Goal: Use online tool/utility: Use online tool/utility

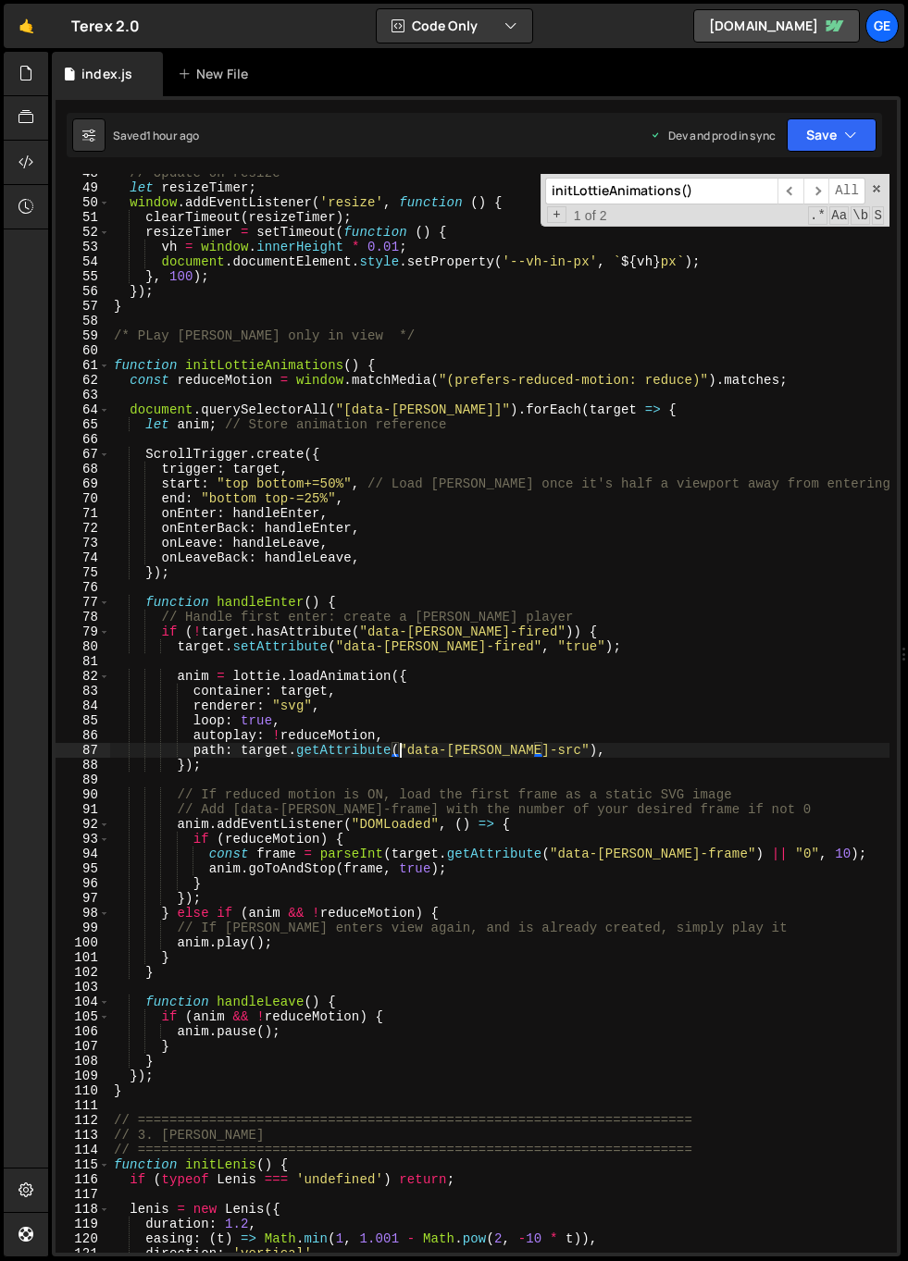
scroll to position [704, 0]
click at [410, 719] on div "// Update on resize let resizeTimer ; window . addEventListener ( 'resize' , fu…" at bounding box center [499, 720] width 779 height 1109
type textarea "loop: true,"
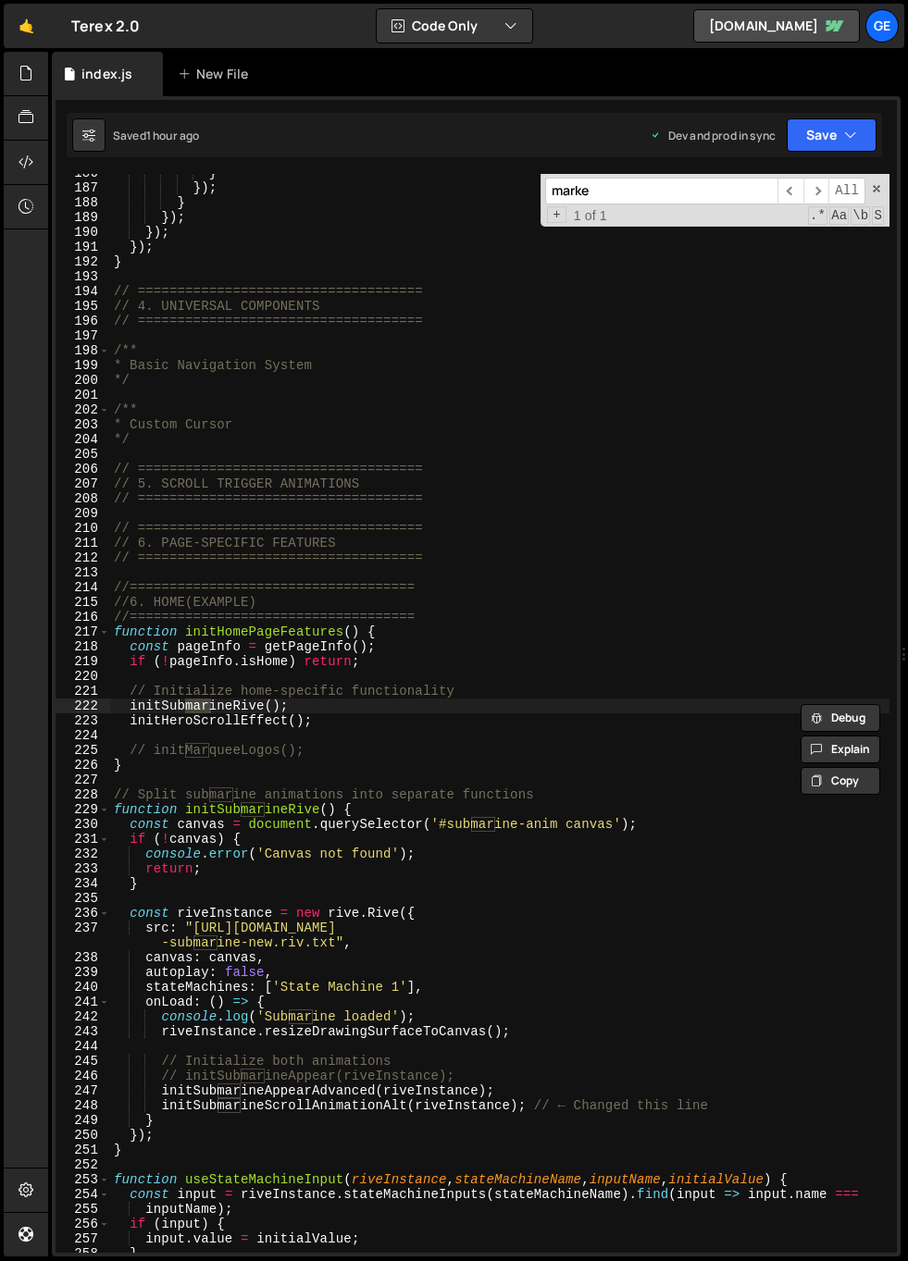
scroll to position [4479, 0]
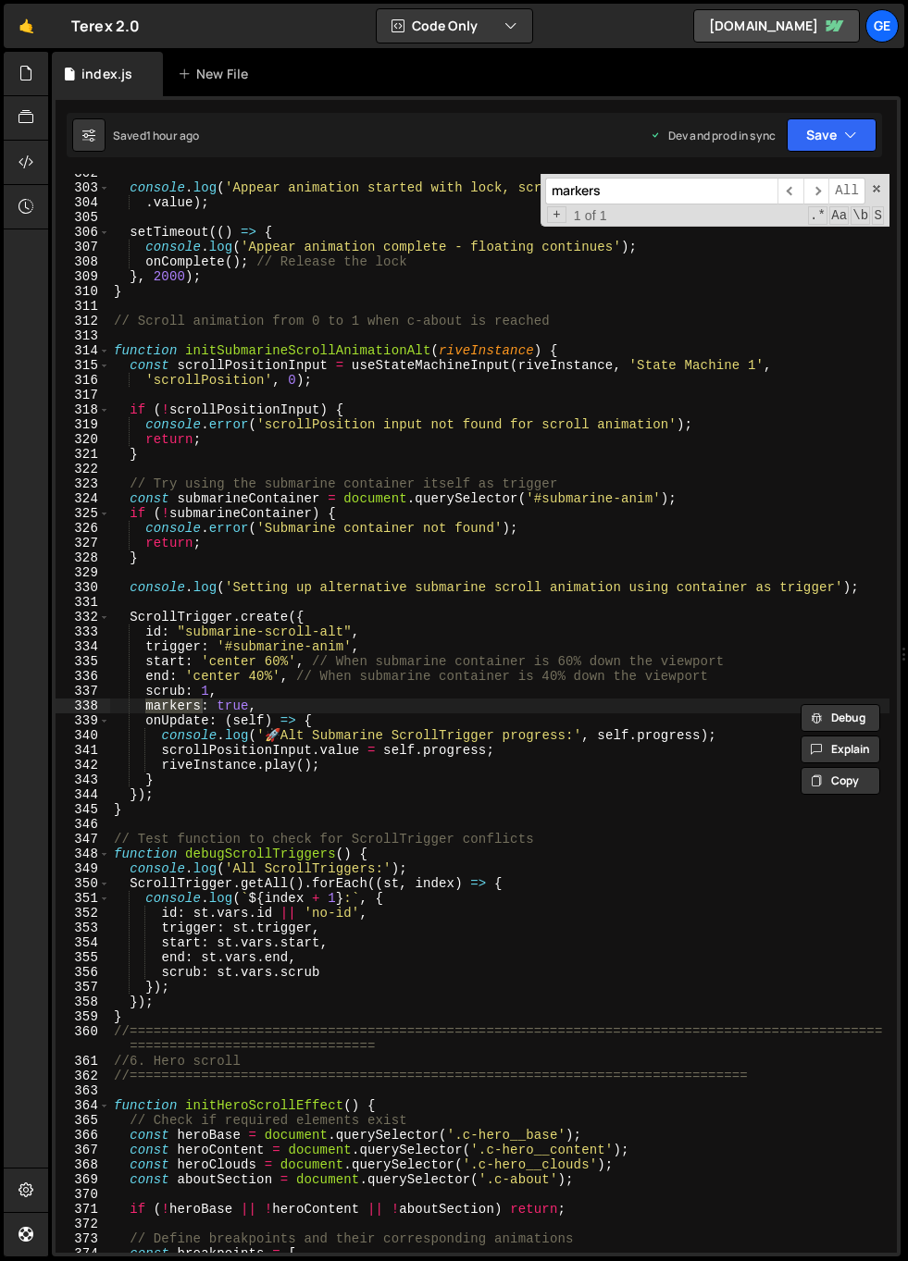
type input "markers"
click at [284, 705] on div "console . log ( 'Appear animation started with lock, scrollPosition reset to:' …" at bounding box center [499, 720] width 779 height 1109
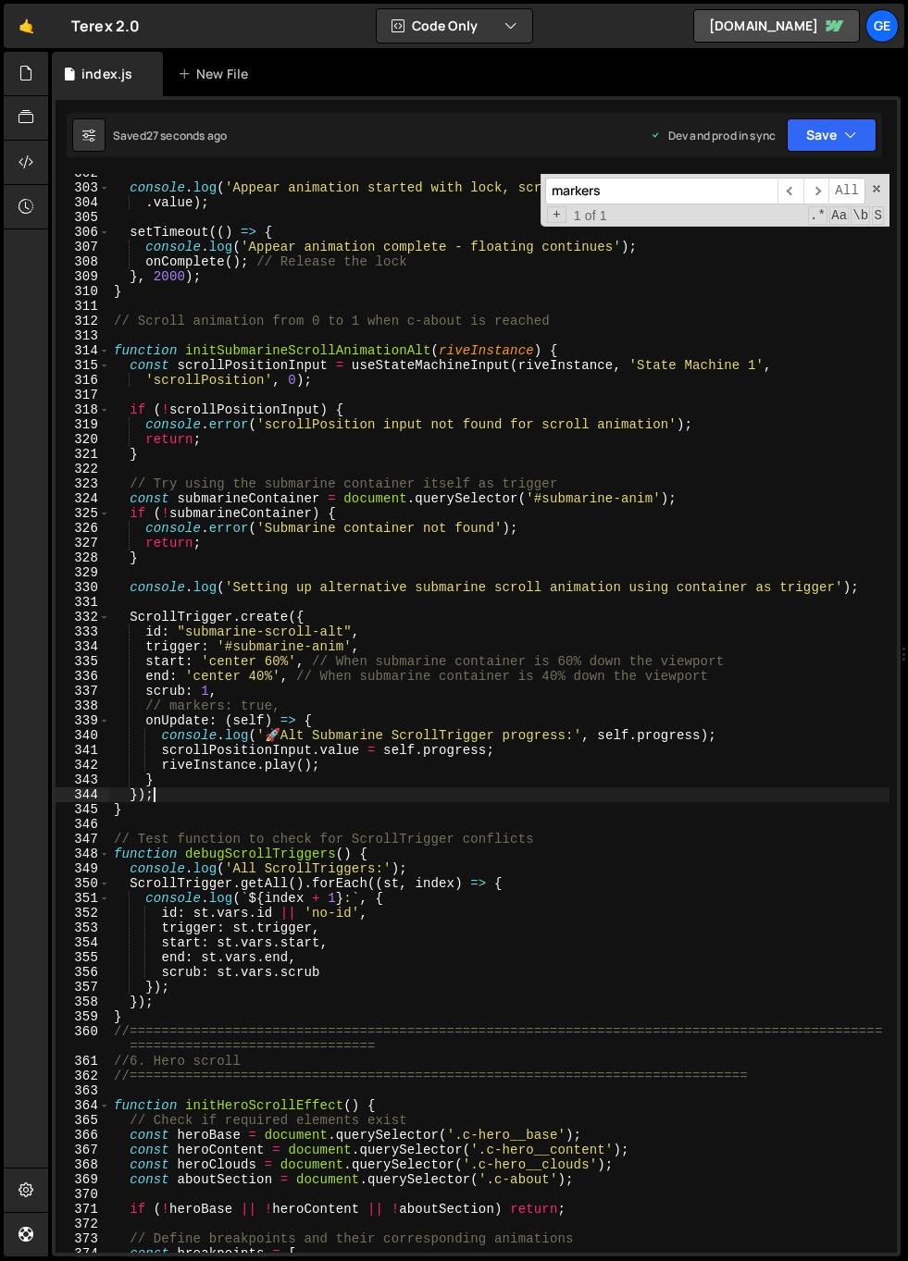
click at [297, 796] on div "console . log ( 'Appear animation started with lock, scrollPosition reset to:' …" at bounding box center [499, 720] width 779 height 1109
click at [788, 192] on span "​" at bounding box center [790, 191] width 26 height 27
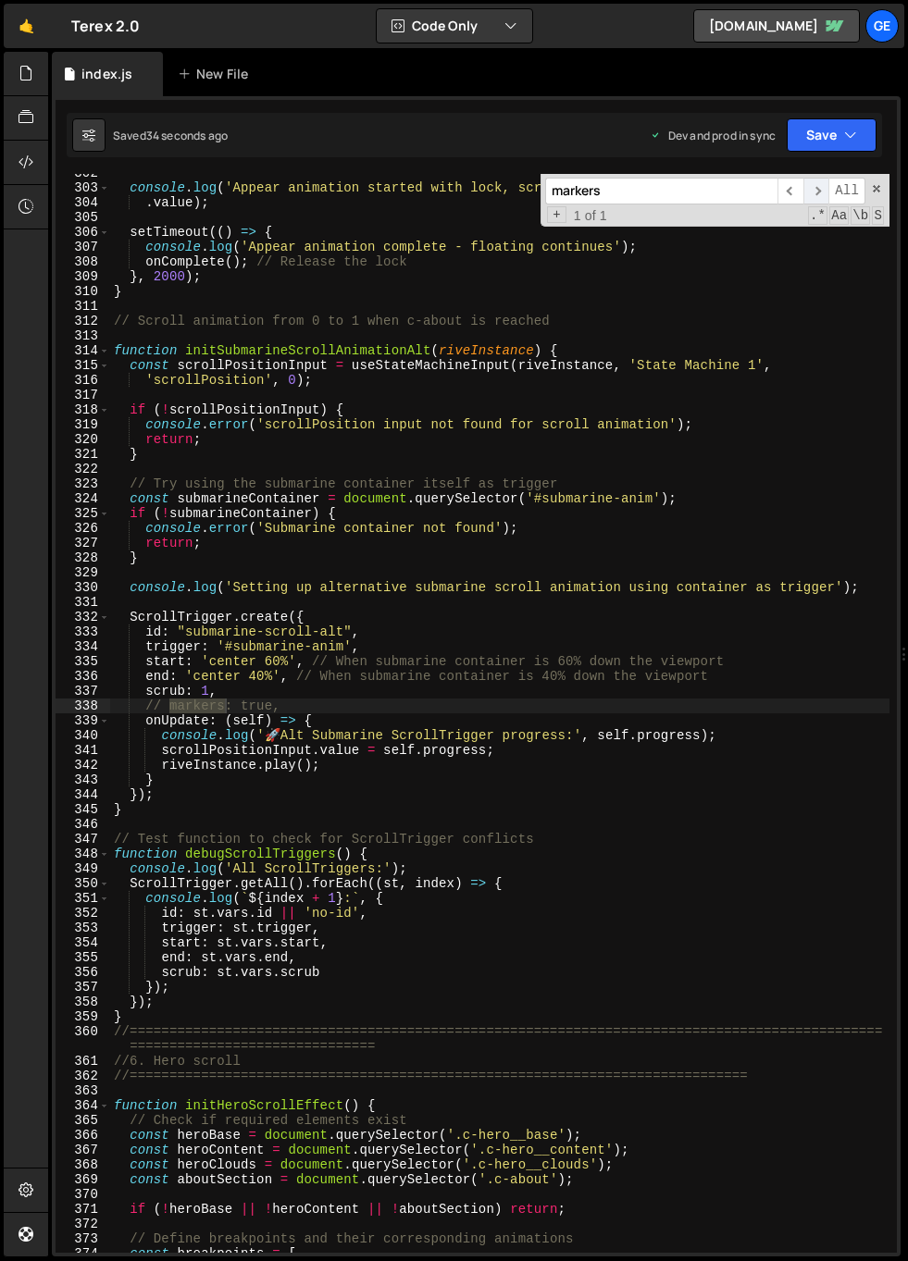
click at [812, 187] on span "​" at bounding box center [816, 191] width 26 height 27
click at [814, 187] on span "​" at bounding box center [816, 191] width 26 height 27
type textarea "end: 'center 40%', // When submarine container is 40% down the viewport"
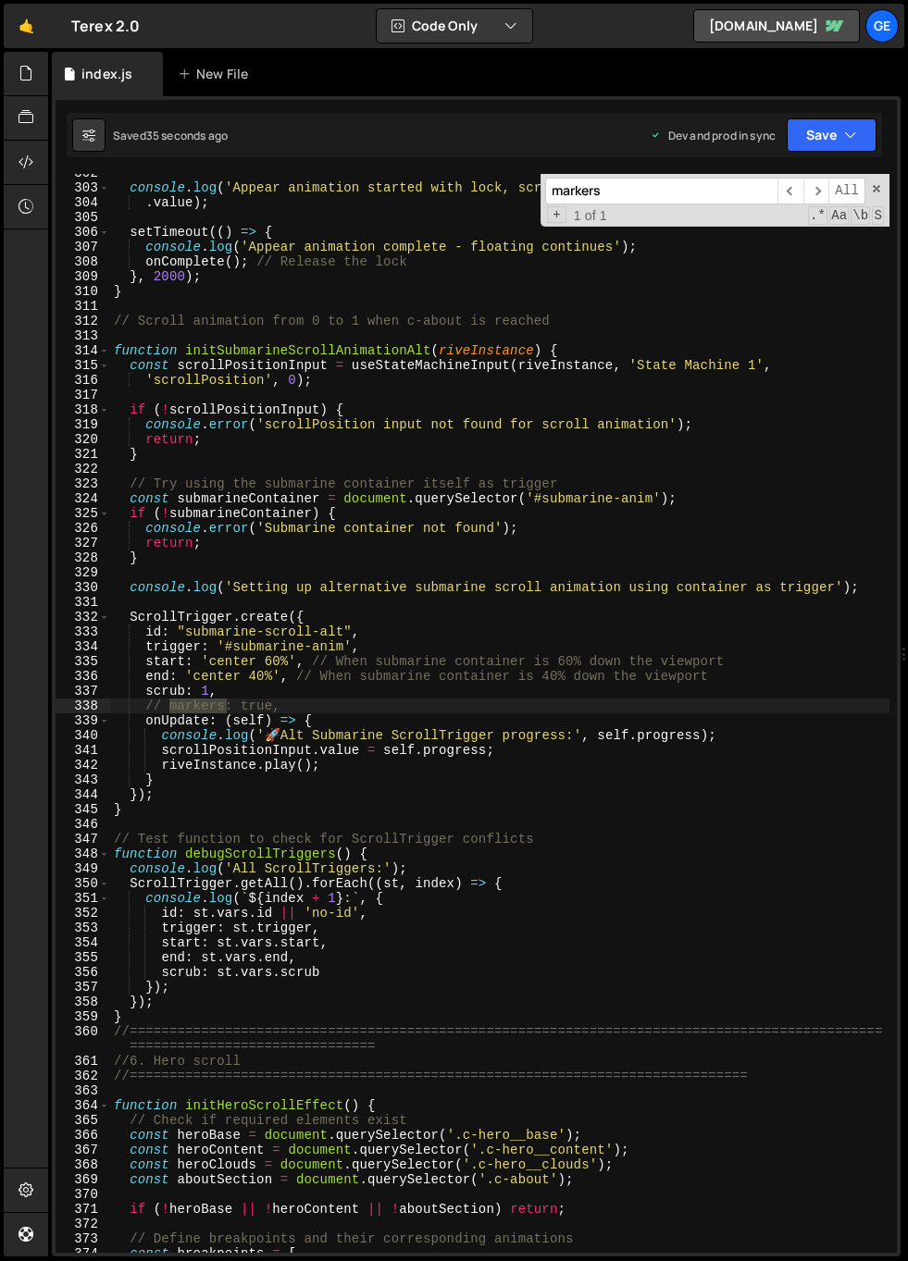
click at [344, 675] on div "console . log ( 'Appear animation started with lock, scrollPosition reset to:' …" at bounding box center [499, 720] width 779 height 1109
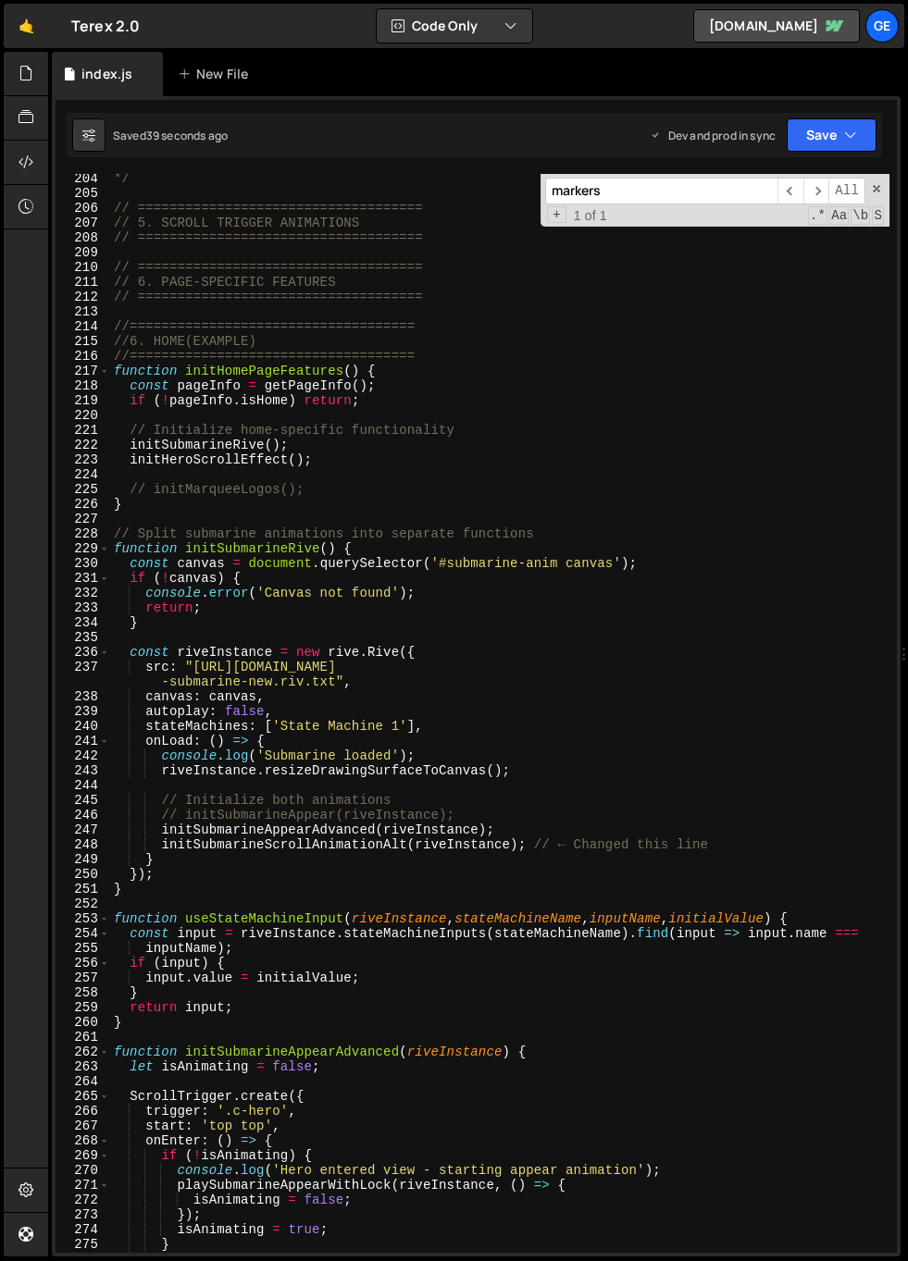
scroll to position [2483, 0]
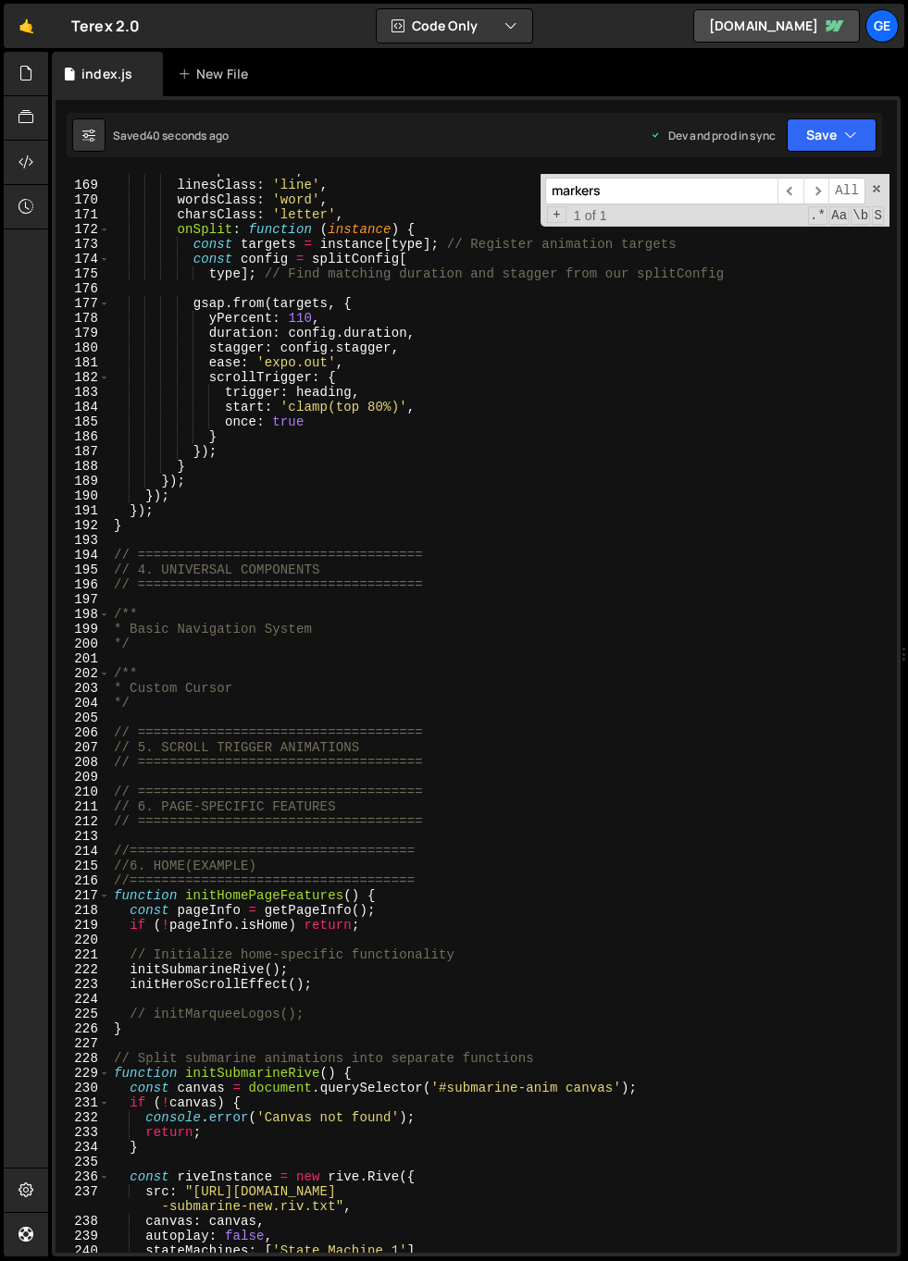
click at [652, 192] on input "markers" at bounding box center [661, 191] width 232 height 27
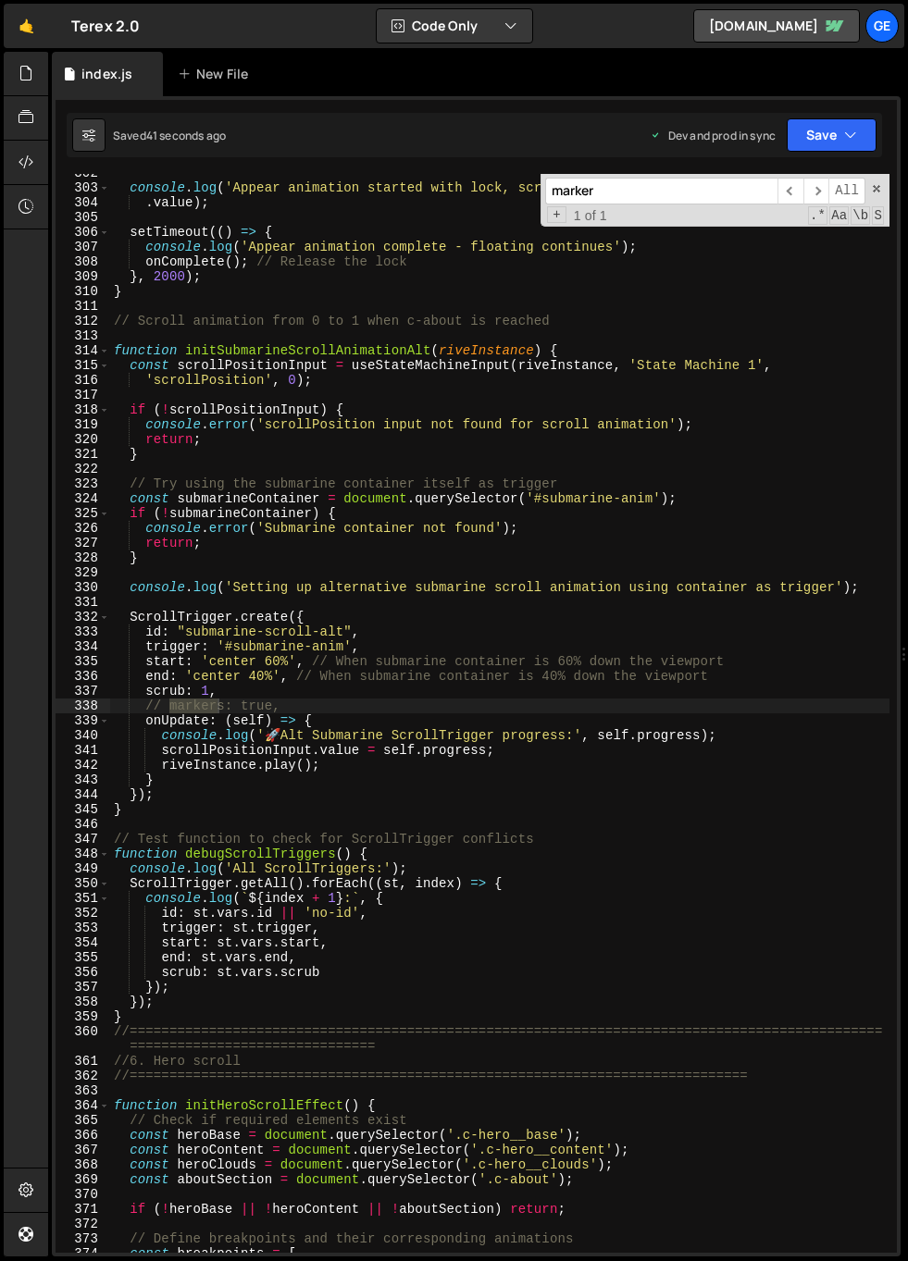
scroll to position [4479, 0]
type input "marker"
click at [790, 189] on span "​" at bounding box center [790, 191] width 26 height 27
click at [811, 190] on span "​" at bounding box center [816, 191] width 26 height 27
type textarea "}"
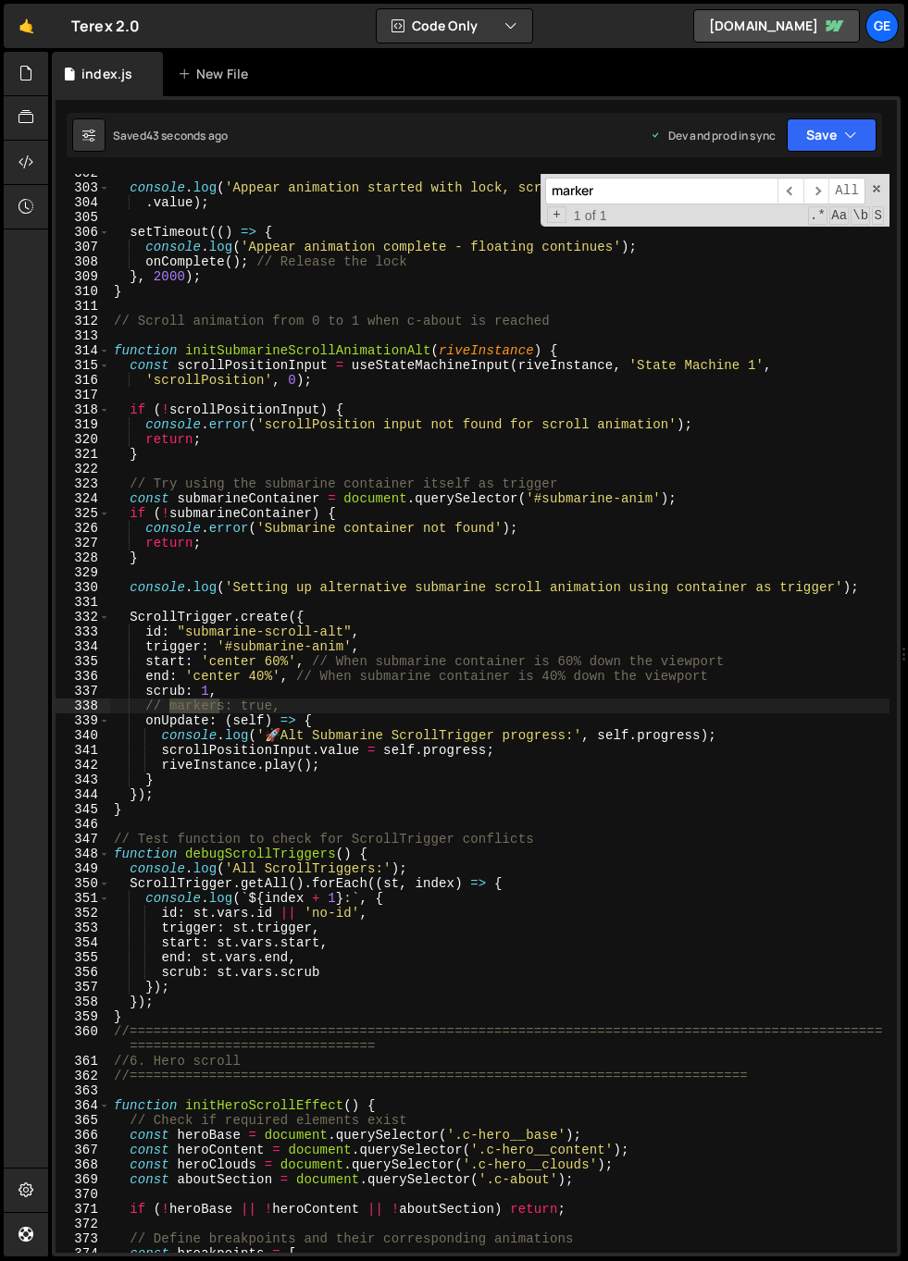
click at [489, 451] on div "console . log ( 'Appear animation started with lock, scrollPosition reset to:' …" at bounding box center [499, 720] width 779 height 1109
